Goal: Task Accomplishment & Management: Complete application form

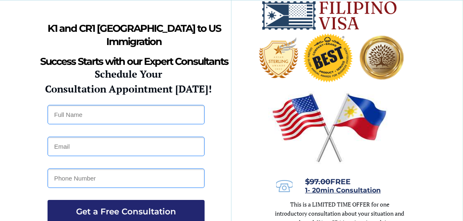
click at [83, 113] on input "text" at bounding box center [126, 114] width 157 height 19
type input "Randy"
type input "randywayne78@gmail.com"
type input "7014125249"
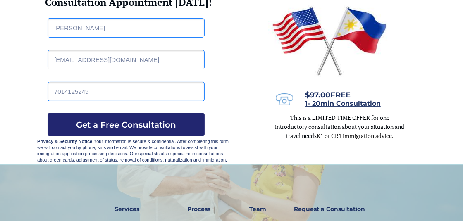
scroll to position [82, 0]
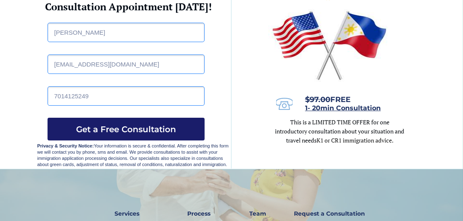
click at [115, 132] on span "Get a Free Consultation" at bounding box center [126, 129] width 157 height 10
click at [86, 125] on span "Get a Free Consultation" at bounding box center [126, 129] width 157 height 10
click at [110, 122] on button "Get a Free Consultation" at bounding box center [126, 129] width 157 height 23
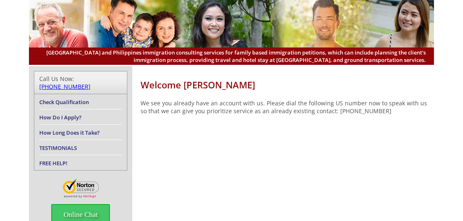
scroll to position [41, 0]
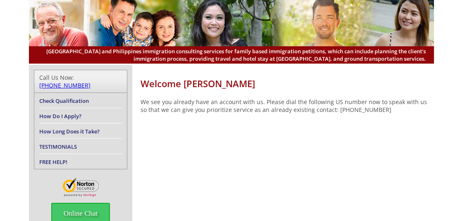
click at [61, 128] on link "How Long Does it Take?" at bounding box center [69, 131] width 60 height 7
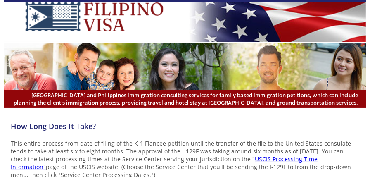
drag, startPoint x: 402, startPoint y: 0, endPoint x: 0, endPoint y: 109, distance: 416.6
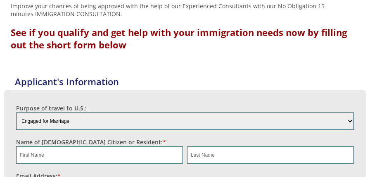
scroll to position [264, 0]
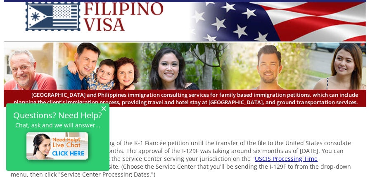
scroll to position [0, 0]
